Goal: Information Seeking & Learning: Learn about a topic

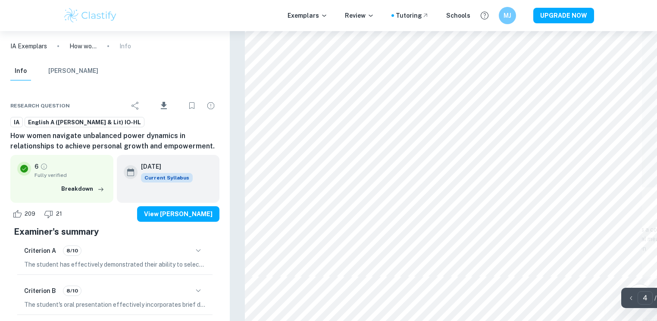
scroll to position [1973, 0]
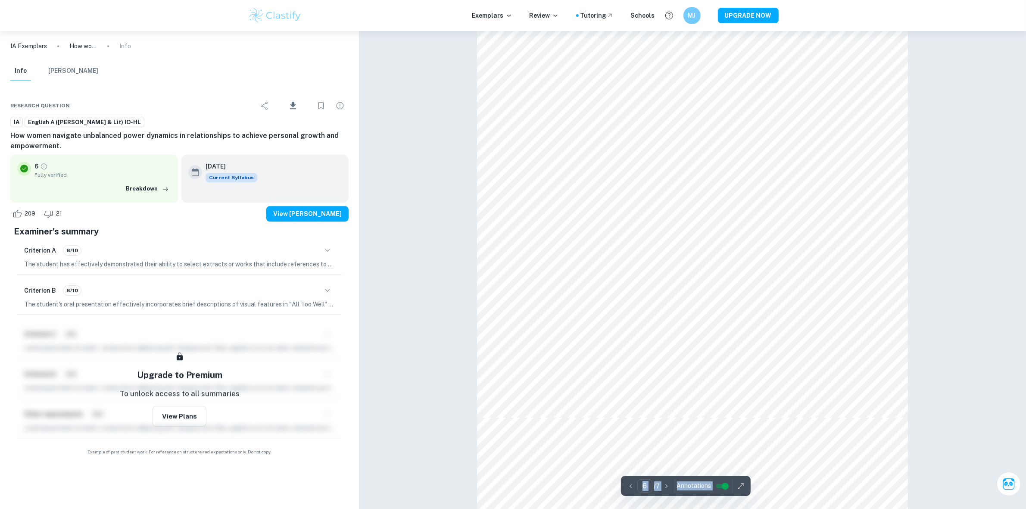
scroll to position [3033, 0]
type input "5"
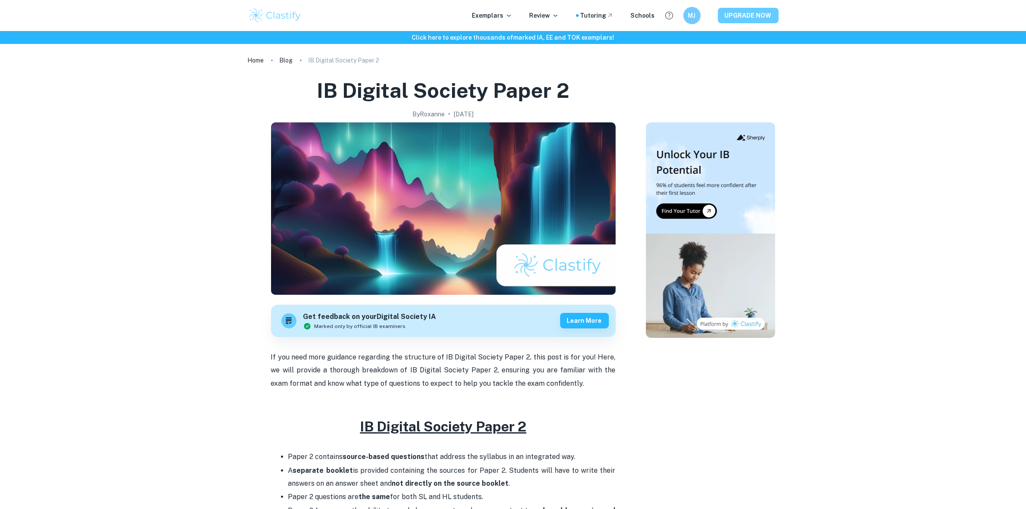
click at [757, 12] on button "UPGRADE NOW" at bounding box center [748, 16] width 61 height 16
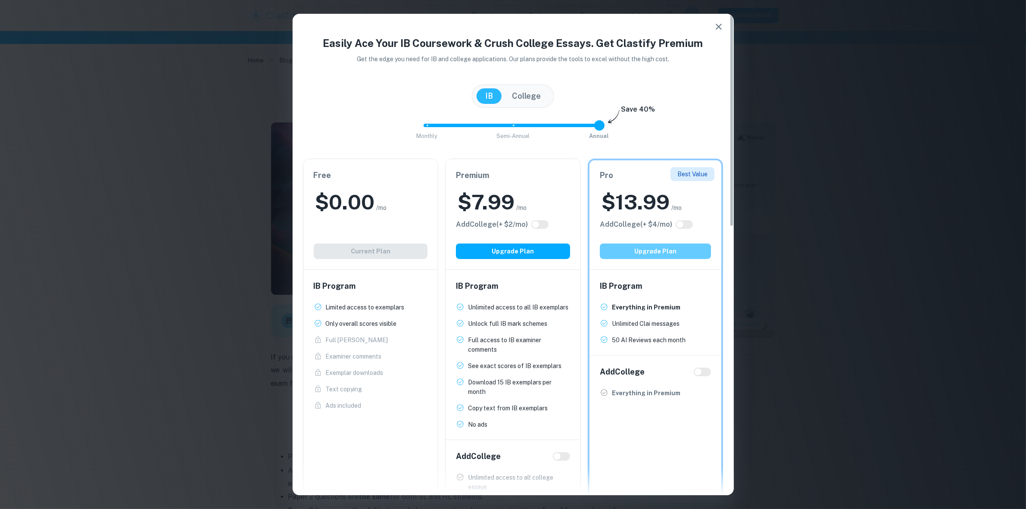
click at [662, 246] on button "Upgrade Plan" at bounding box center [656, 251] width 112 height 16
